Goal: Complete application form

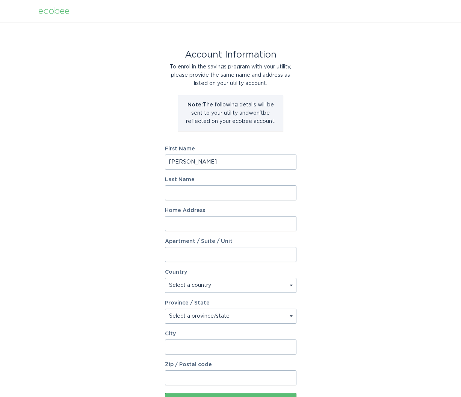
type input "[PERSON_NAME]"
type input "[STREET_ADDRESS][PERSON_NAME]"
type input "Lot 28"
select select "US"
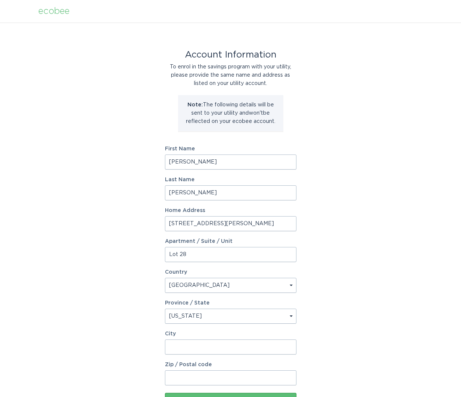
select select "MA"
type input "Franklin"
type input "02038"
click at [378, 277] on div "Account Information To enrol in the savings program with your utility, please p…" at bounding box center [230, 230] width 461 height 415
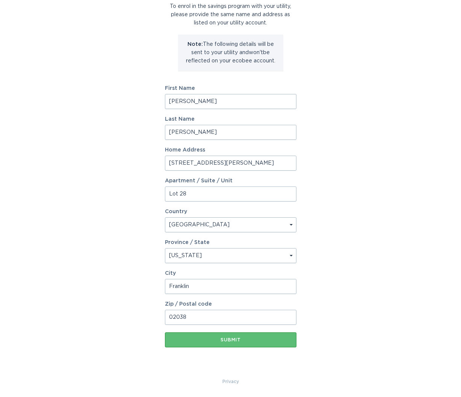
scroll to position [61, 0]
click at [234, 343] on button "Submit" at bounding box center [231, 339] width 132 height 15
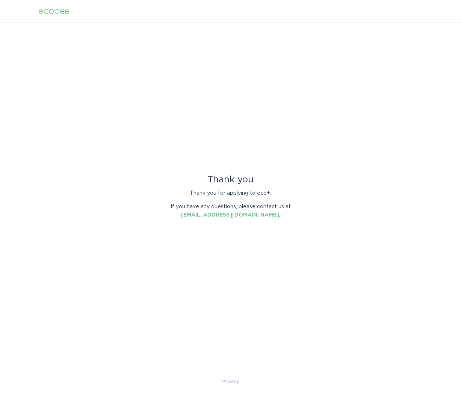
click at [214, 215] on link "[EMAIL_ADDRESS][DOMAIN_NAME]" at bounding box center [230, 214] width 98 height 5
click at [58, 12] on div "ecobee" at bounding box center [53, 11] width 31 height 8
click at [50, 12] on div "ecobee" at bounding box center [53, 11] width 31 height 8
